Goal: Entertainment & Leisure: Consume media (video, audio)

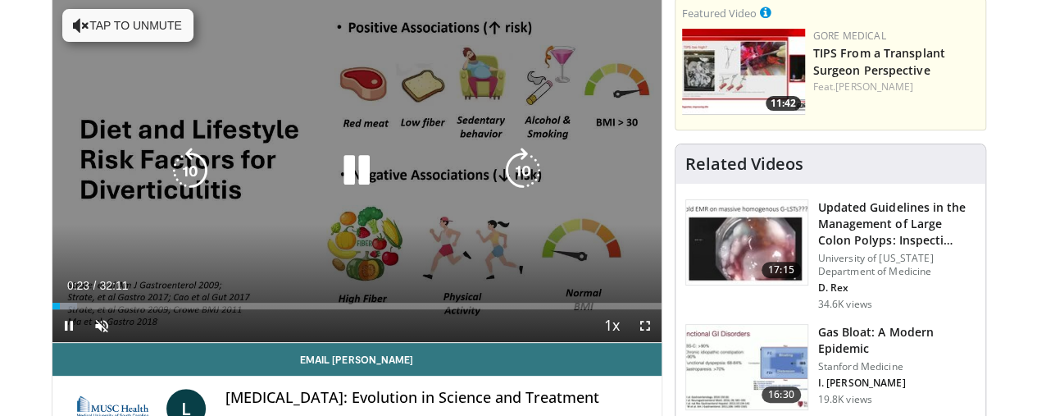
scroll to position [164, 0]
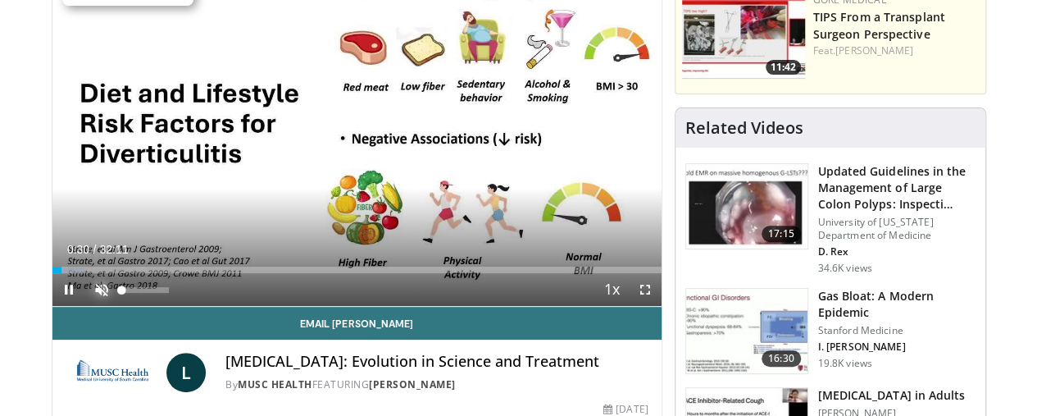
click at [85, 306] on span "Video Player" at bounding box center [101, 289] width 33 height 33
drag, startPoint x: 126, startPoint y: 321, endPoint x: 143, endPoint y: 320, distance: 16.5
click at [143, 306] on div "Mute 100%" at bounding box center [142, 289] width 115 height 33
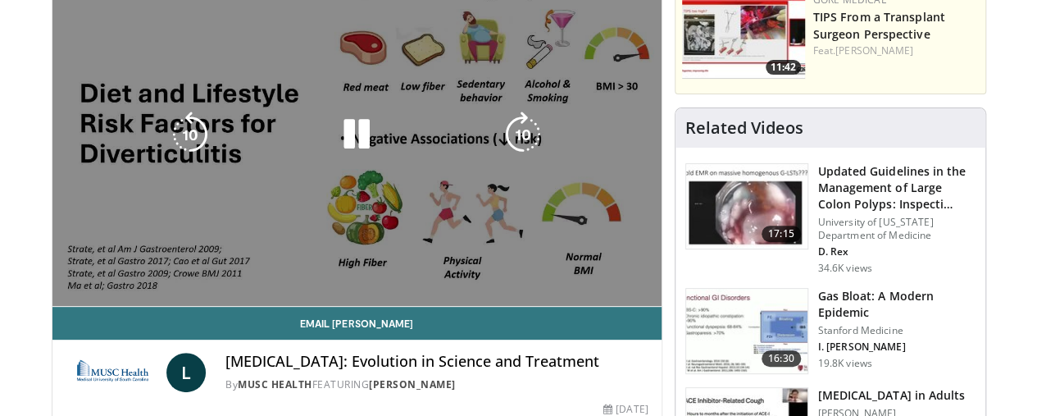
click at [143, 307] on video-js "**********" at bounding box center [356, 134] width 609 height 343
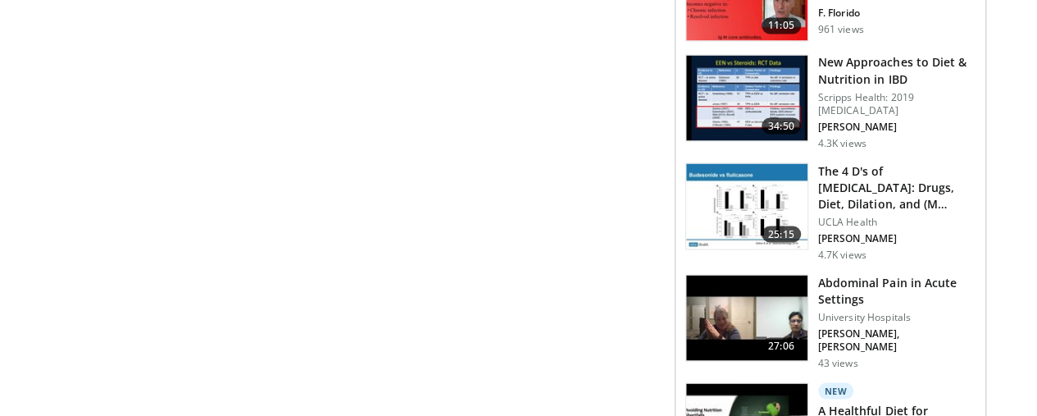
scroll to position [1476, 0]
